Goal: Task Accomplishment & Management: Manage account settings

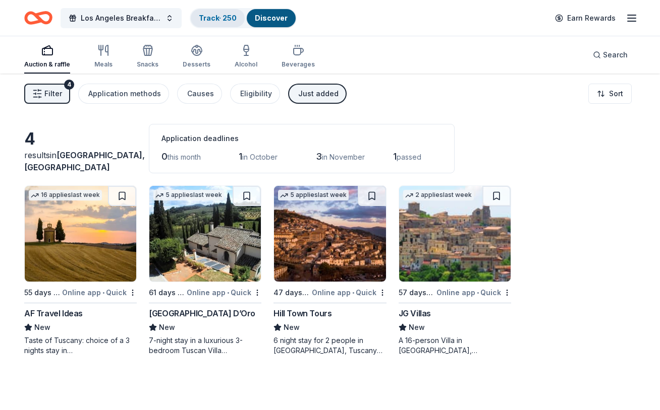
click at [209, 14] on link "Track · 250" at bounding box center [218, 18] width 38 height 9
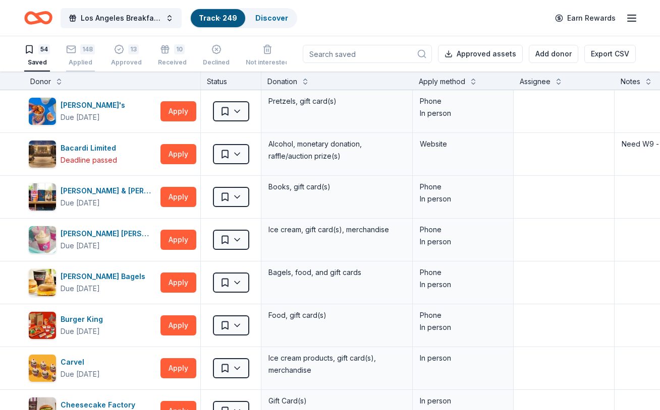
click at [72, 55] on div "148 Applied" at bounding box center [80, 55] width 29 height 22
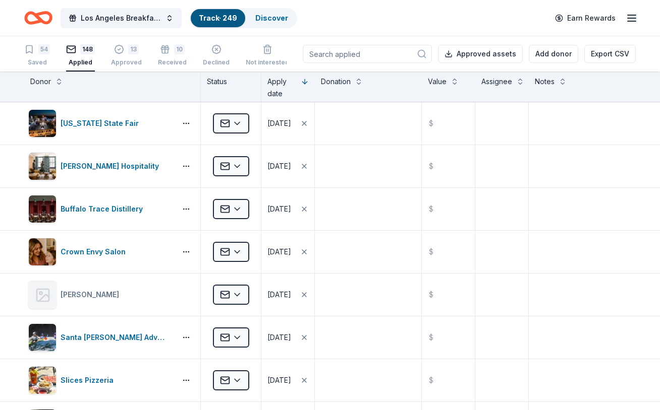
click at [362, 53] on input at bounding box center [367, 54] width 129 height 18
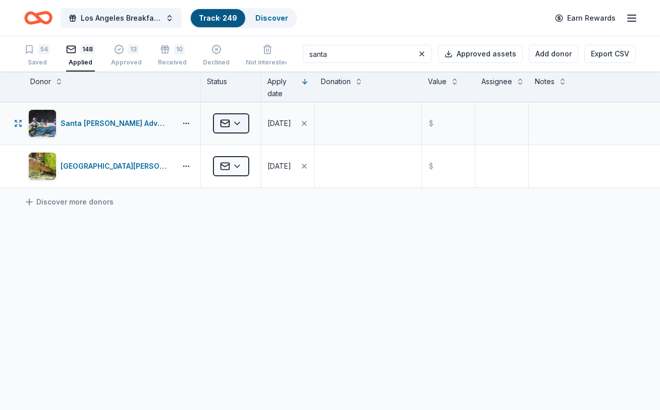
type input "santa"
click at [237, 121] on html "Los Angeles Breakfast Club Centennial Celebration Track · 249 Discover Earn Rew…" at bounding box center [330, 205] width 660 height 410
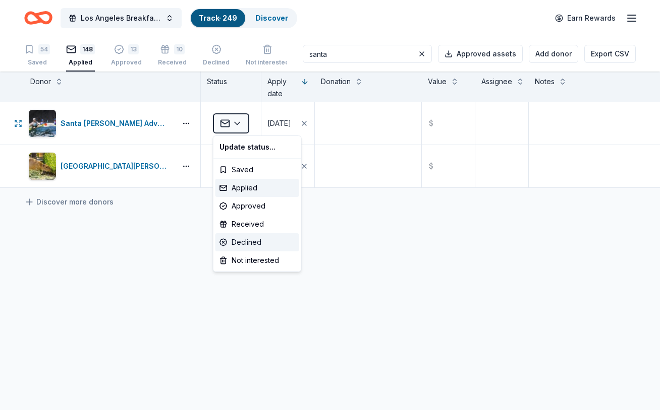
click at [235, 249] on div "Declined" at bounding box center [257, 242] width 84 height 18
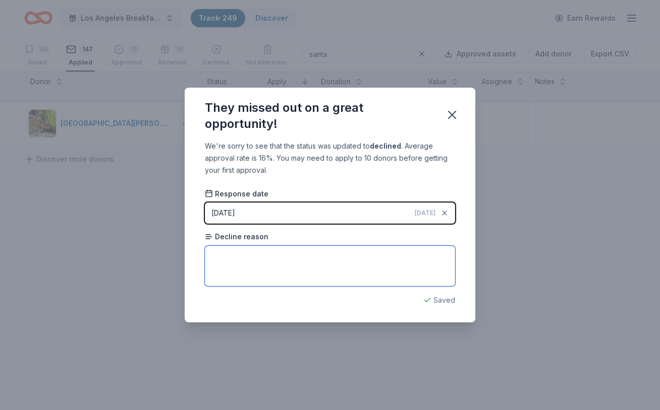
click at [233, 254] on textarea at bounding box center [330, 266] width 250 height 40
type textarea "Reserving donations for environmental awareness causes"
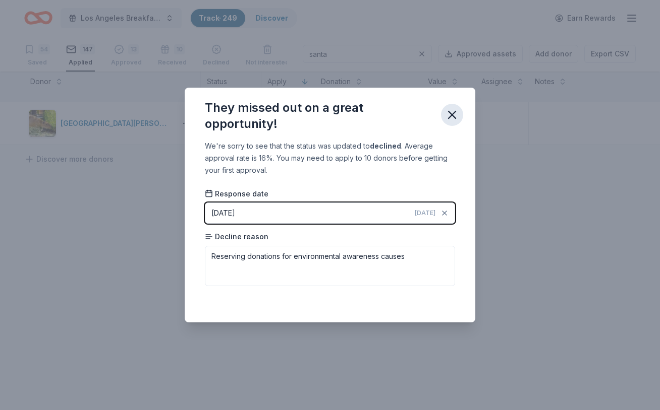
click at [453, 115] on icon "button" at bounding box center [452, 115] width 14 height 14
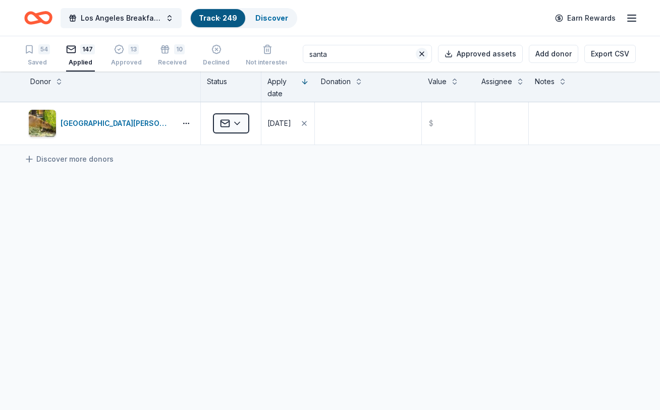
click at [424, 52] on button at bounding box center [422, 54] width 12 height 12
